Goal: Transaction & Acquisition: Purchase product/service

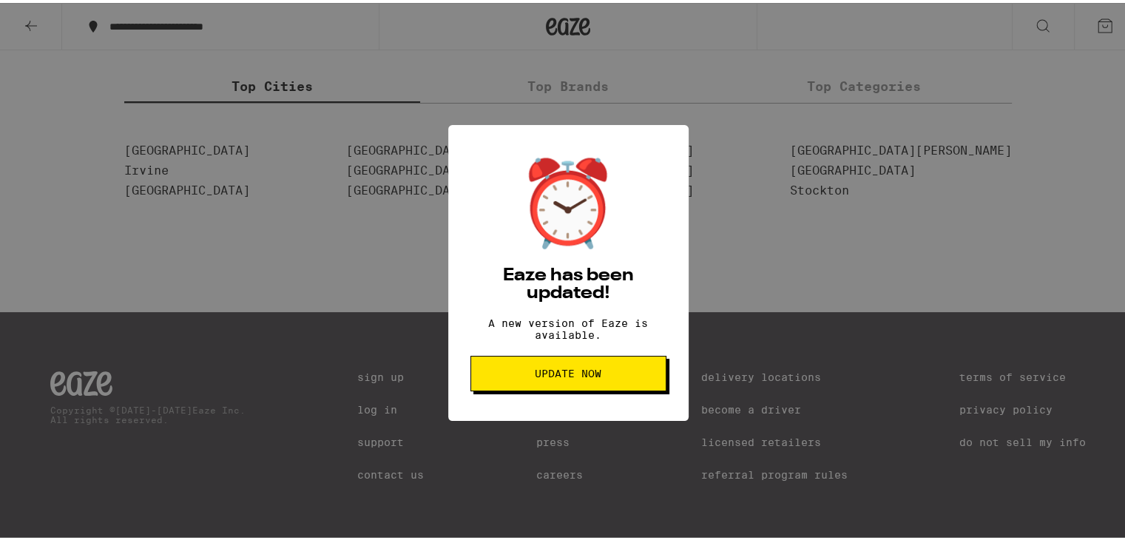
click at [566, 376] on span "Update Now" at bounding box center [568, 370] width 67 height 10
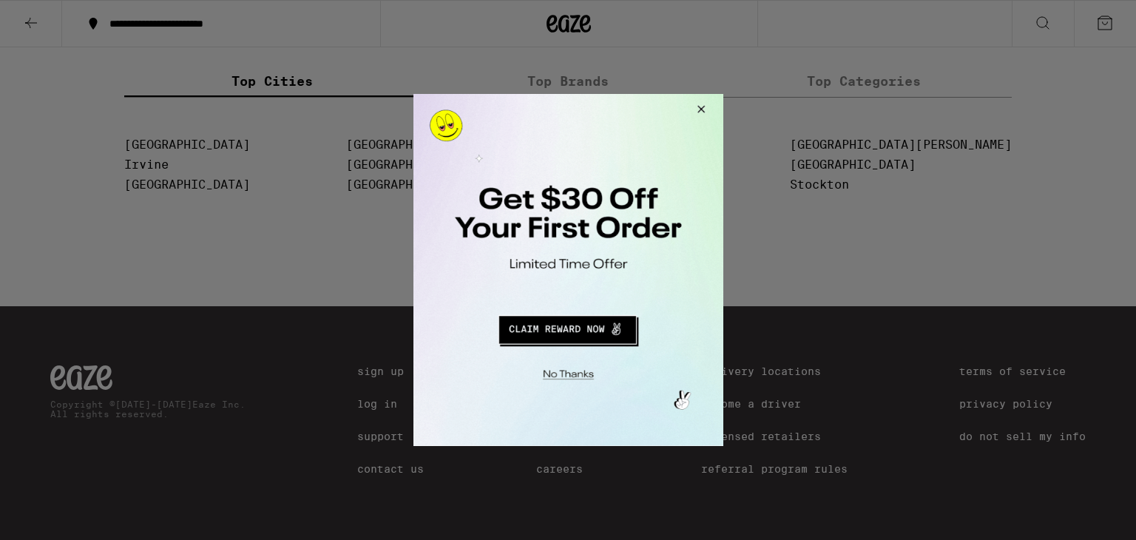
click at [790, 518] on div at bounding box center [568, 270] width 1136 height 540
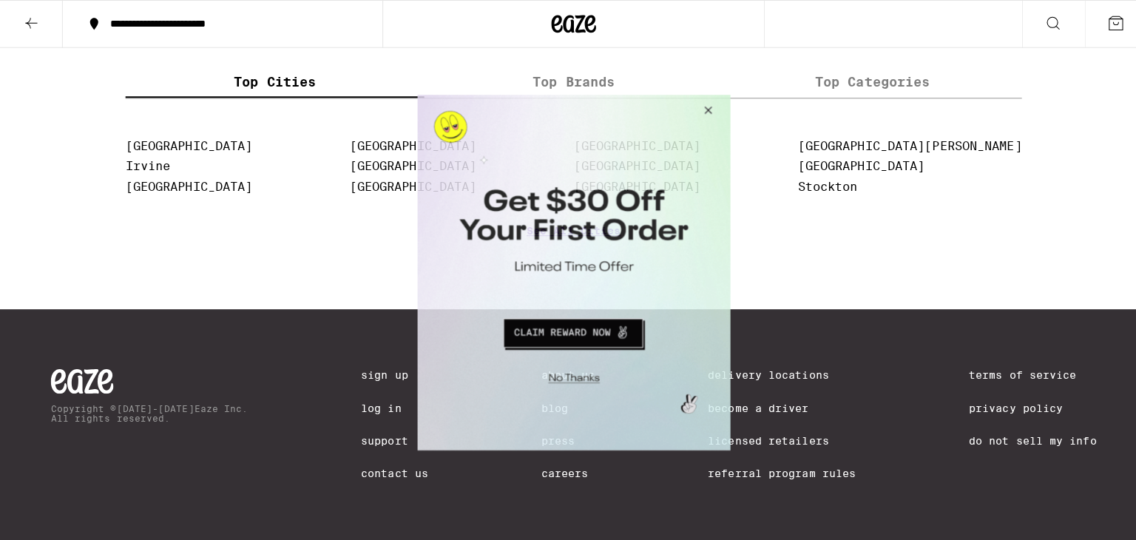
click at [573, 374] on button "Close Modal" at bounding box center [569, 373] width 301 height 23
